Goal: Task Accomplishment & Management: Complete application form

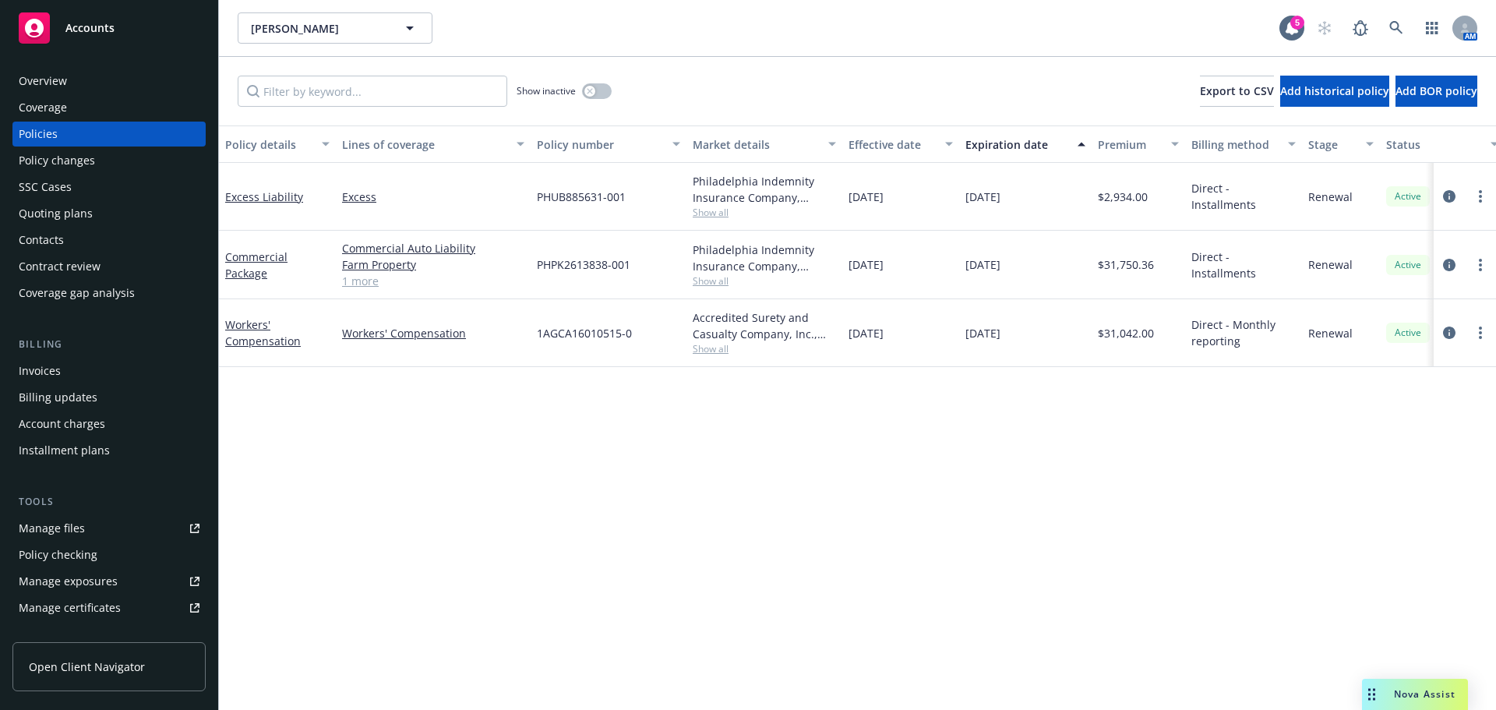
click at [98, 228] on div "Contacts" at bounding box center [109, 240] width 181 height 25
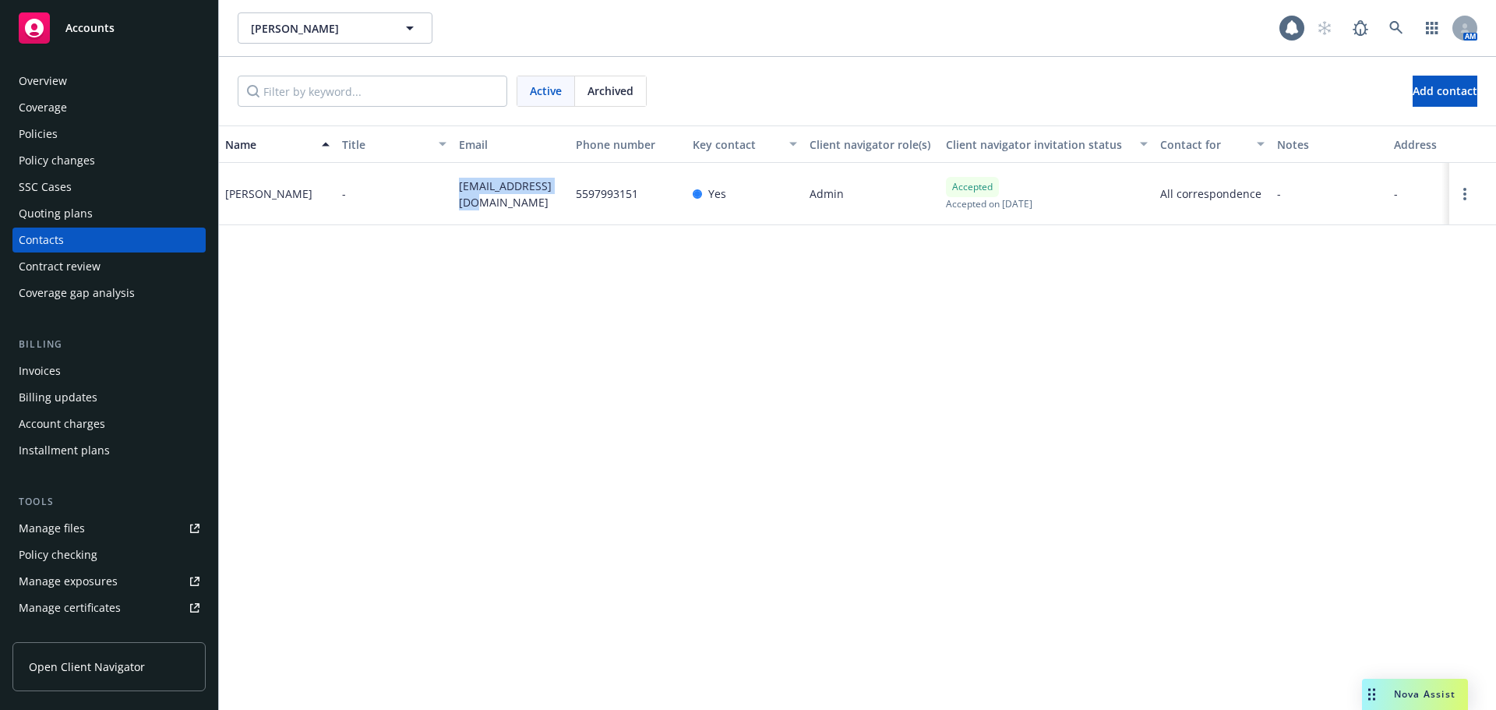
drag, startPoint x: 478, startPoint y: 206, endPoint x: 453, endPoint y: 181, distance: 34.7
click at [453, 181] on div "[EMAIL_ADDRESS][DOMAIN_NAME]" at bounding box center [511, 194] width 117 height 62
copy span "[EMAIL_ADDRESS][DOMAIN_NAME]"
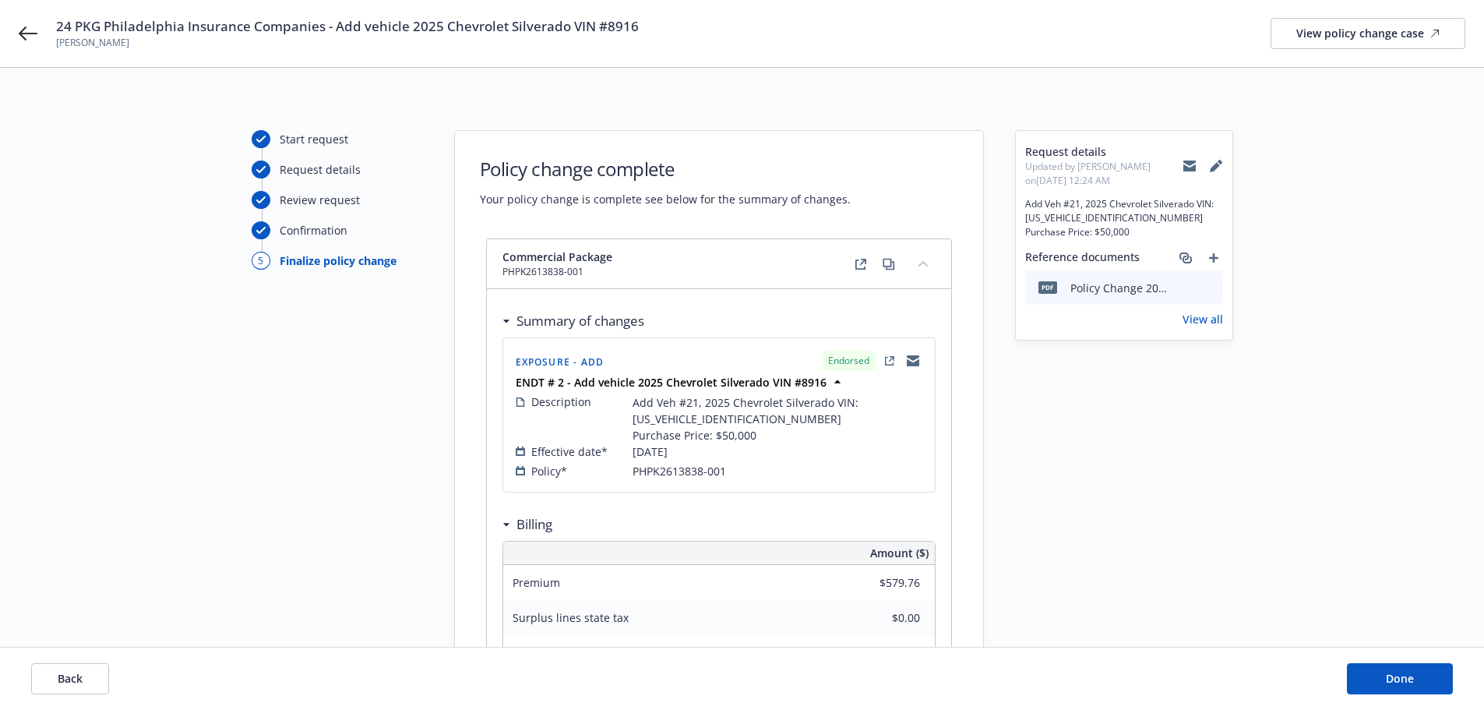
click at [1185, 164] on icon at bounding box center [1189, 166] width 12 height 12
